Goal: Task Accomplishment & Management: Use online tool/utility

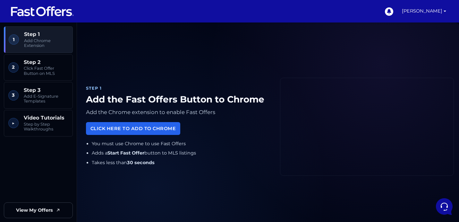
click at [51, 14] on img at bounding box center [42, 11] width 64 height 12
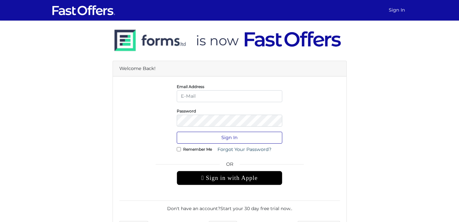
type input "ayan.deb@gmail.com"
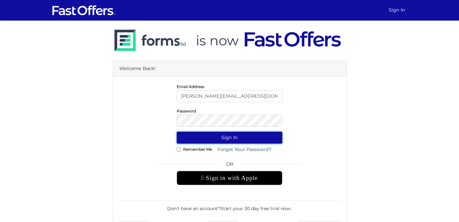
click at [234, 139] on button "Sign In" at bounding box center [230, 138] width 106 height 12
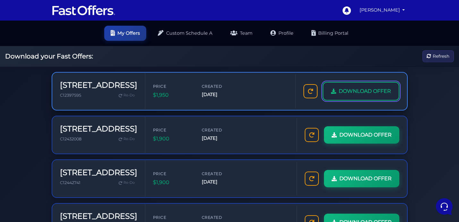
click at [359, 96] on link "DOWNLOAD OFFER" at bounding box center [361, 91] width 77 height 19
